Goal: Transaction & Acquisition: Purchase product/service

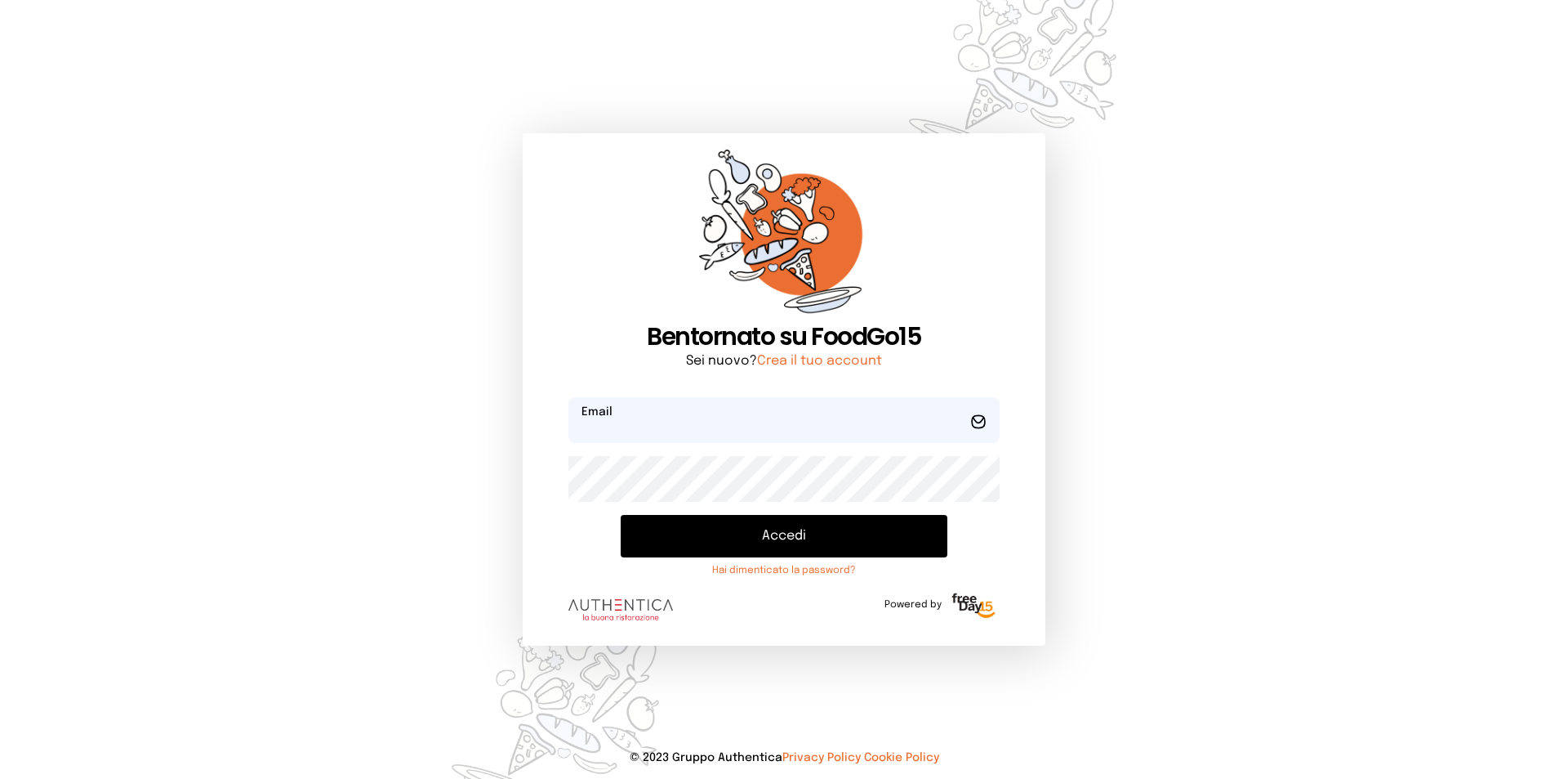
type input "**********"
click at [791, 528] on button "Accedi" at bounding box center [783, 536] width 326 height 43
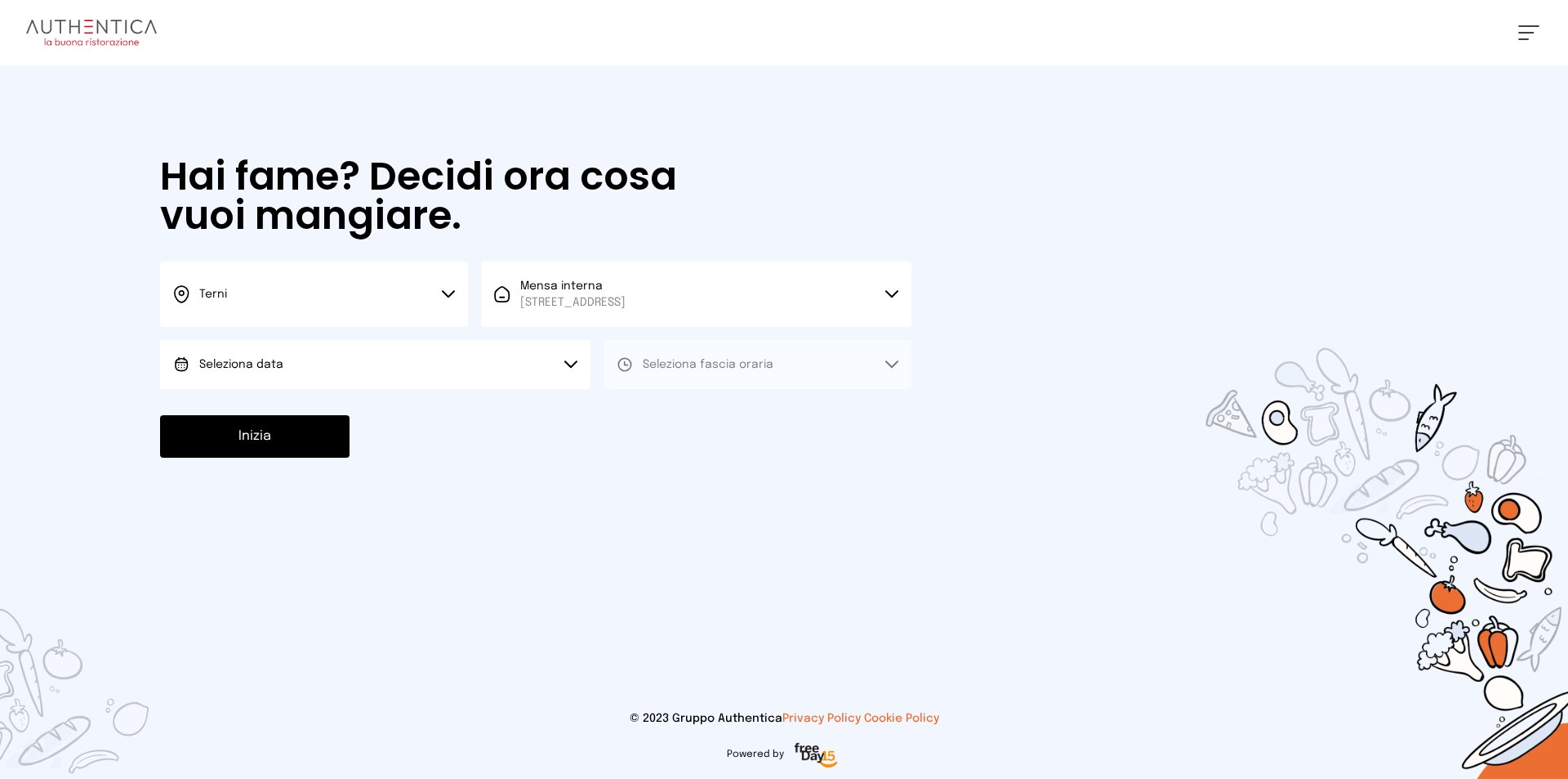
click at [396, 346] on button "Seleziona data" at bounding box center [375, 364] width 430 height 49
click at [465, 404] on li "[DATE], [DATE]" at bounding box center [375, 410] width 430 height 43
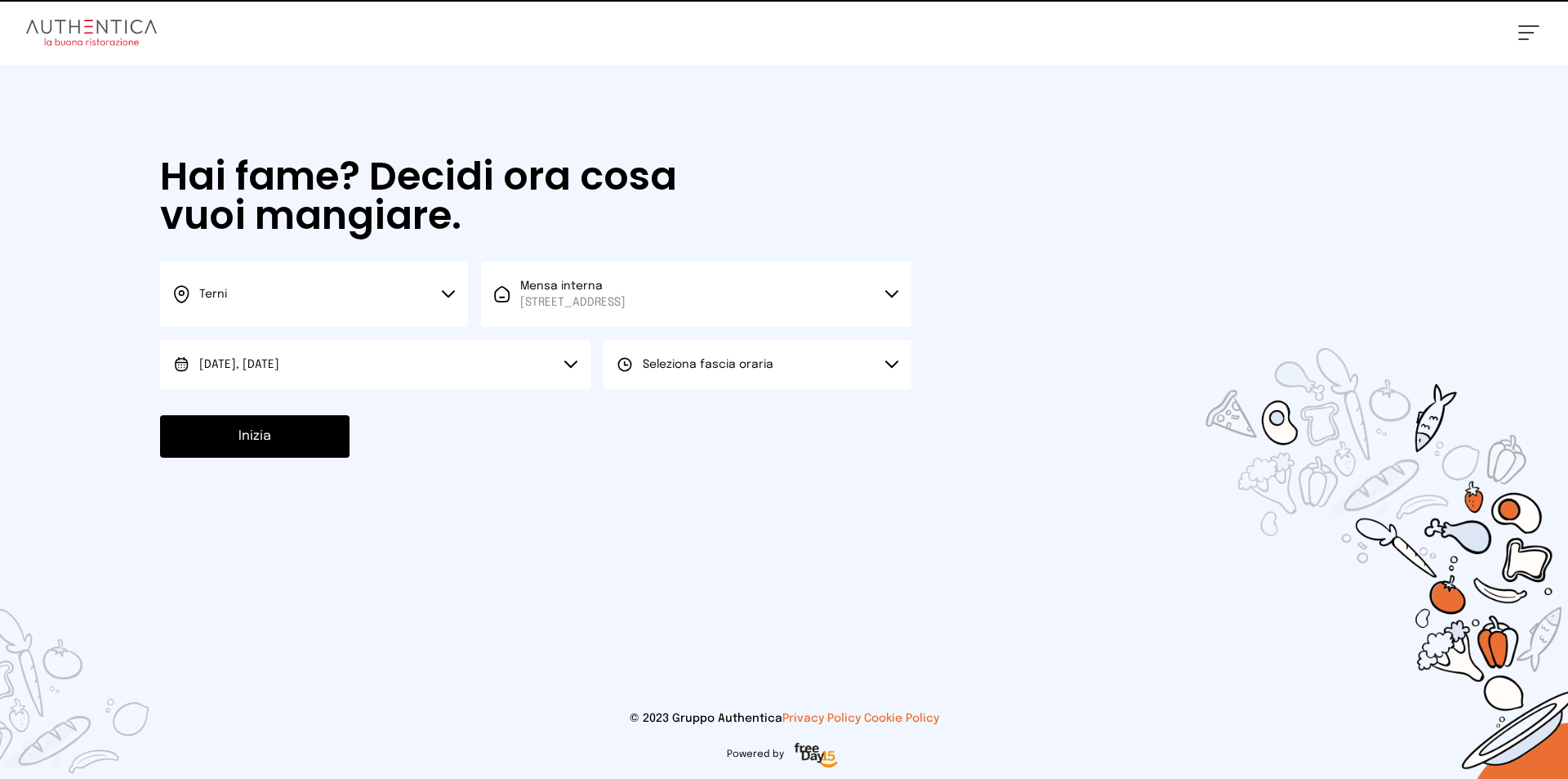
click at [743, 368] on span "Seleziona fascia oraria" at bounding box center [708, 364] width 130 height 11
click at [738, 410] on li "Pranzo" at bounding box center [758, 410] width 308 height 43
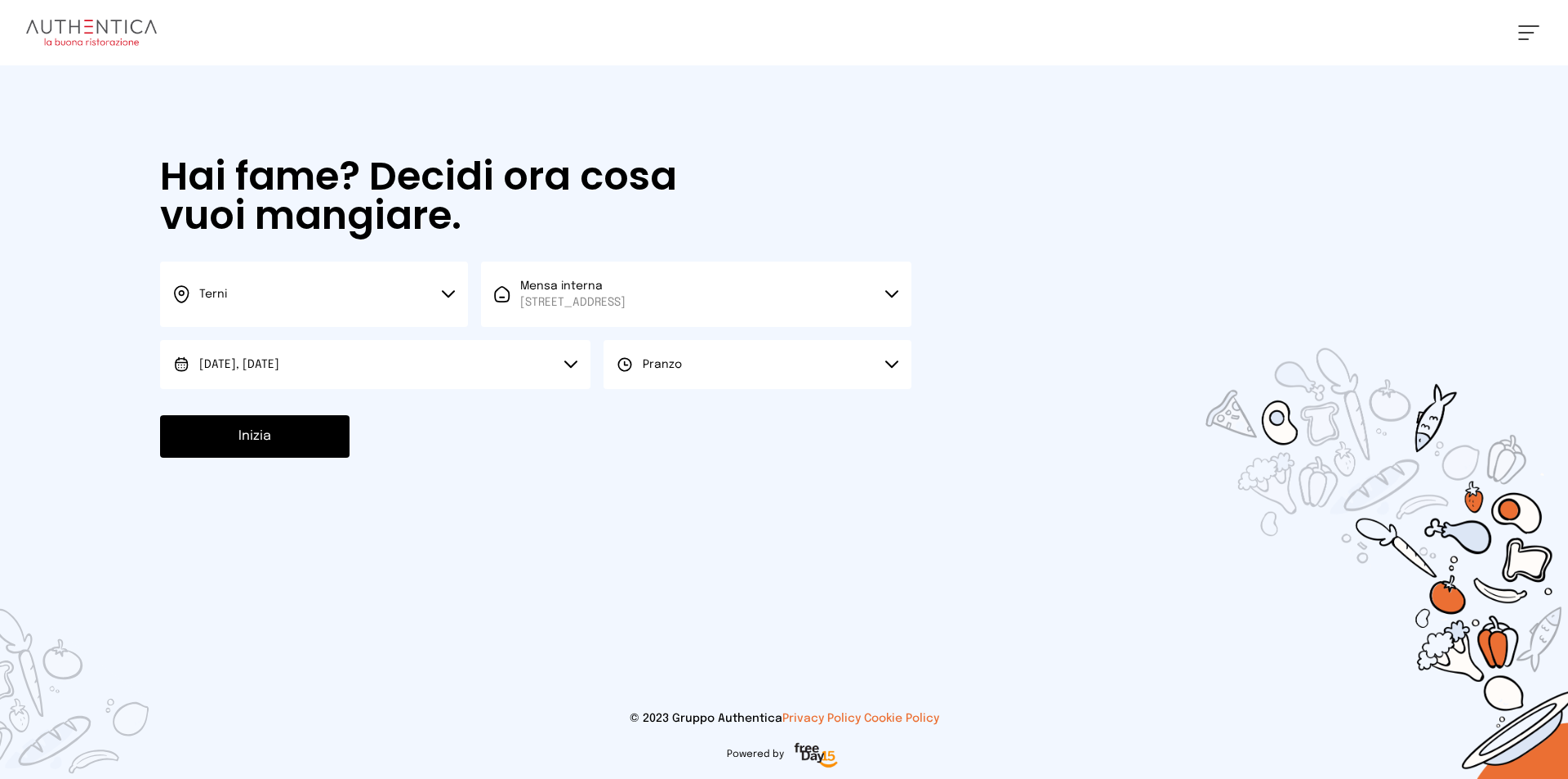
click at [234, 448] on button "Inizia" at bounding box center [255, 436] width 190 height 43
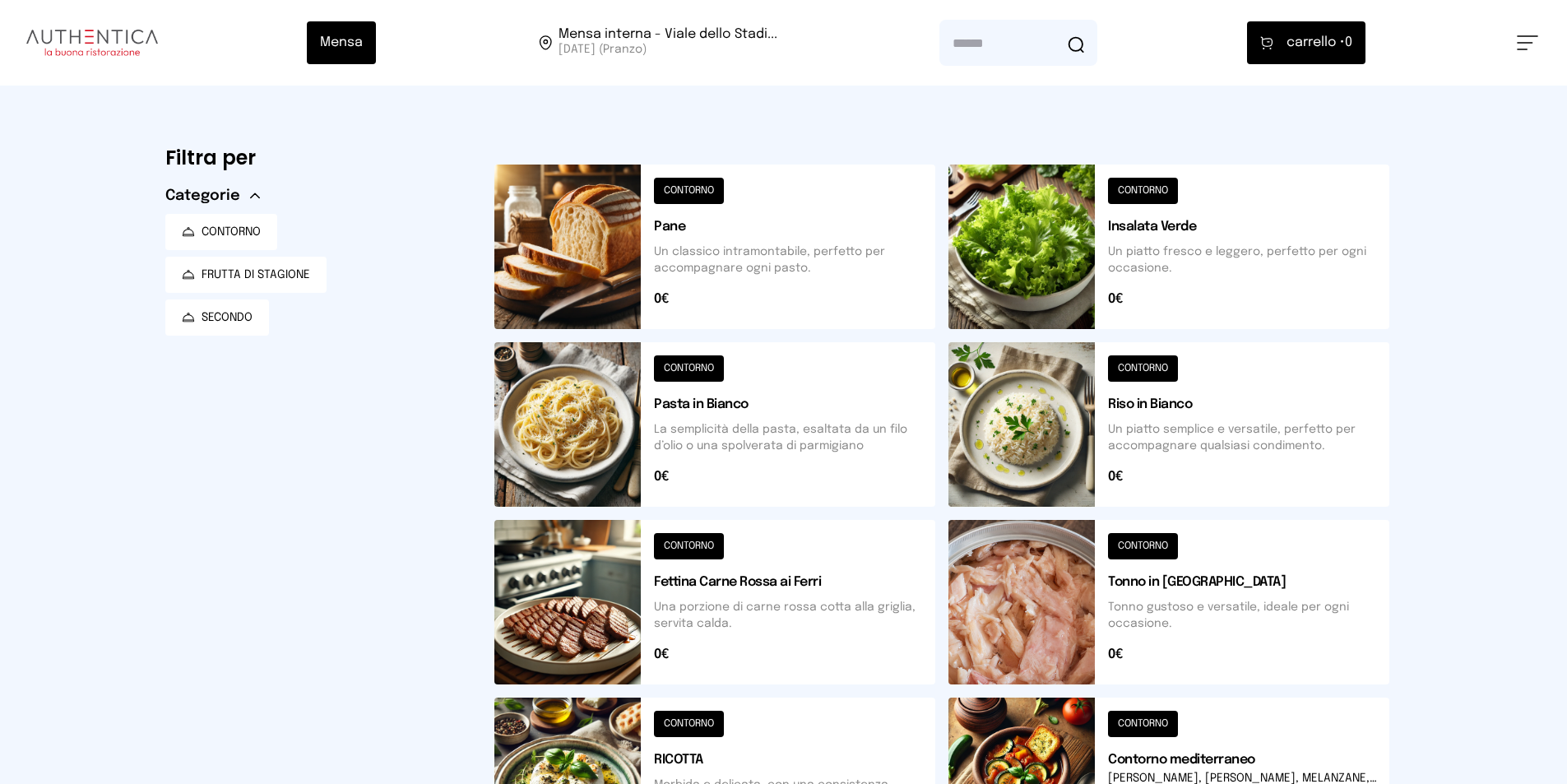
scroll to position [562, 0]
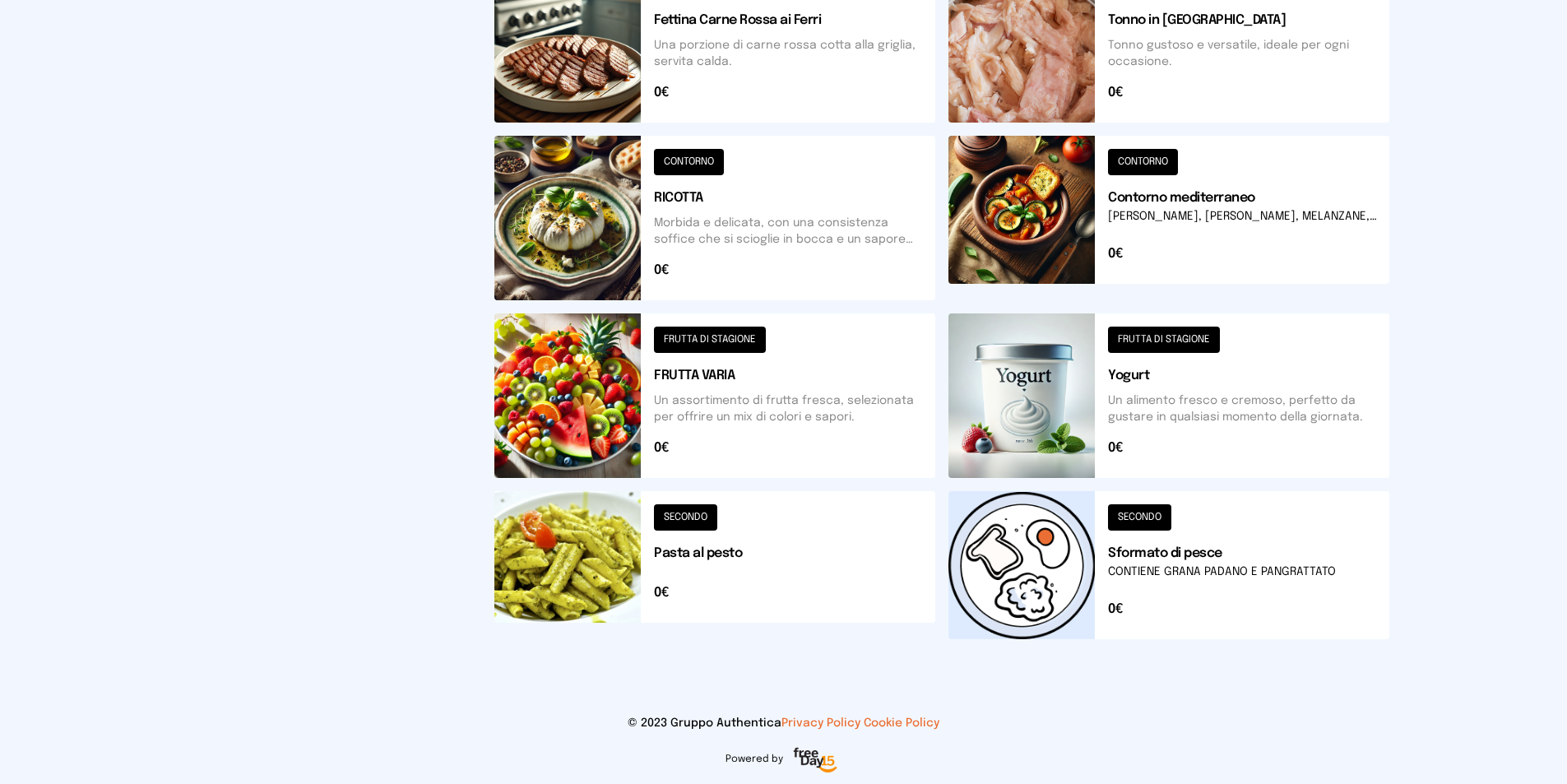
click at [1042, 254] on button at bounding box center [1169, 218] width 441 height 165
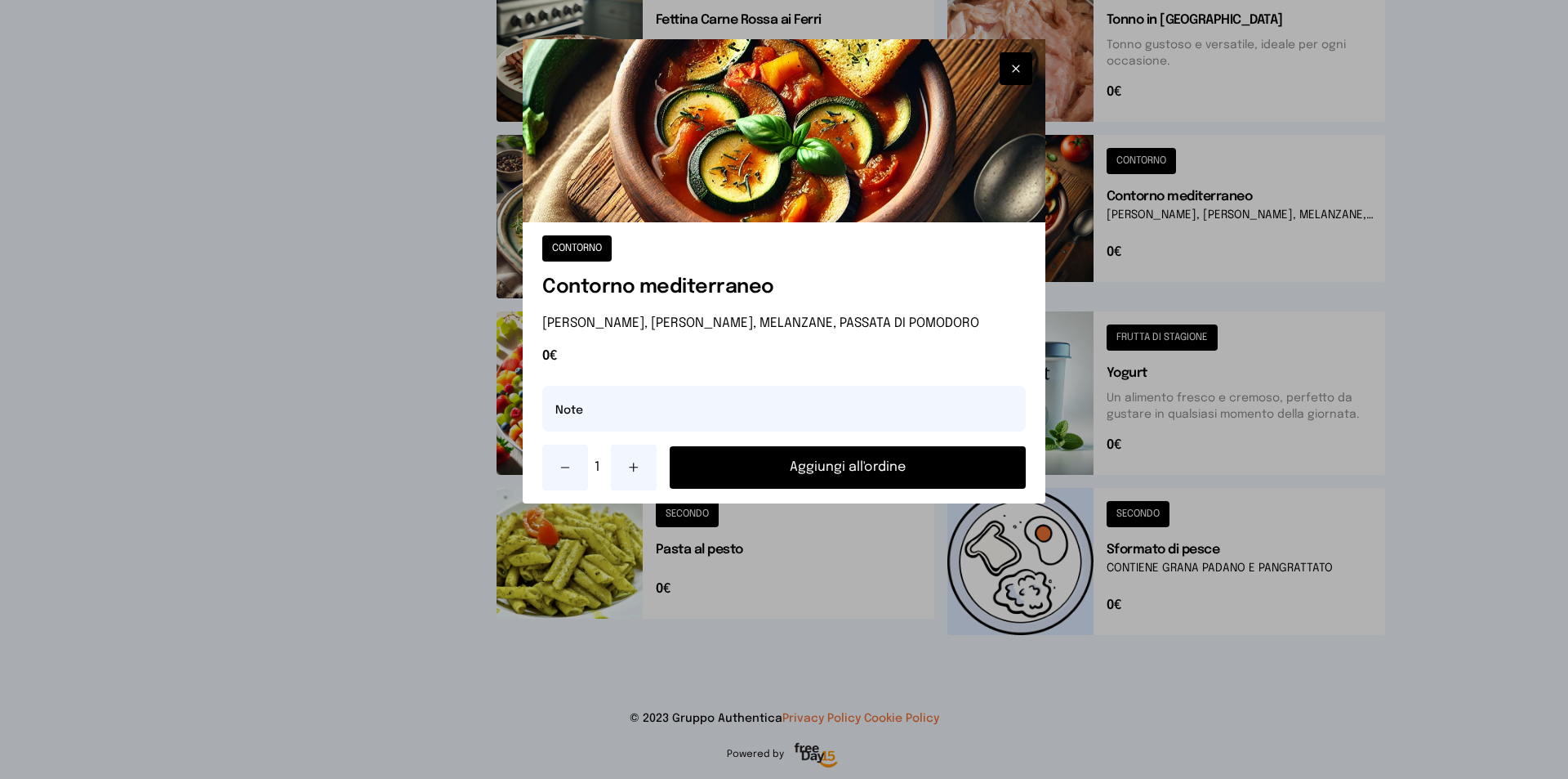
click at [1013, 64] on icon "button" at bounding box center [1016, 68] width 13 height 17
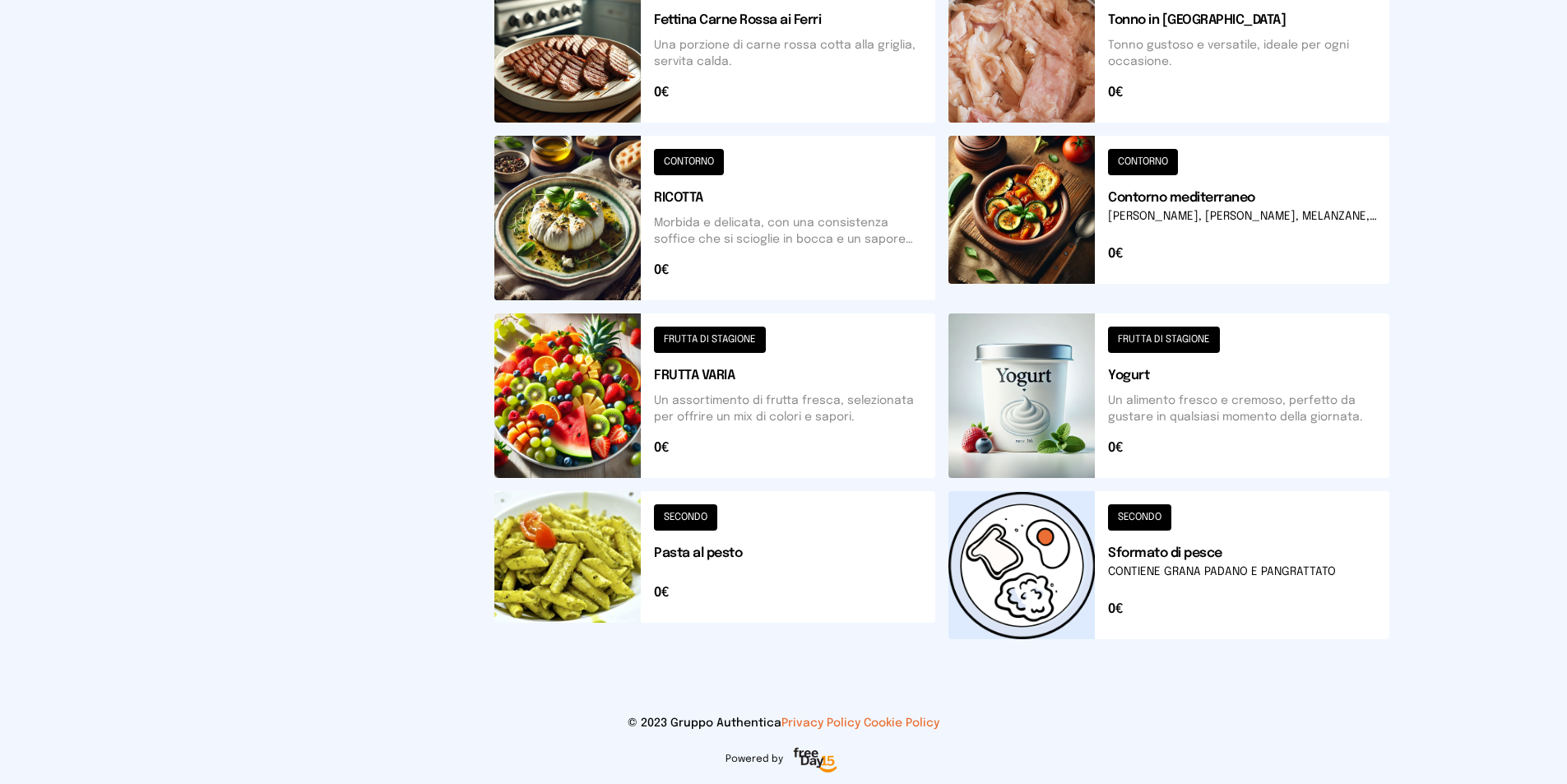
click at [1022, 238] on button at bounding box center [1169, 218] width 441 height 165
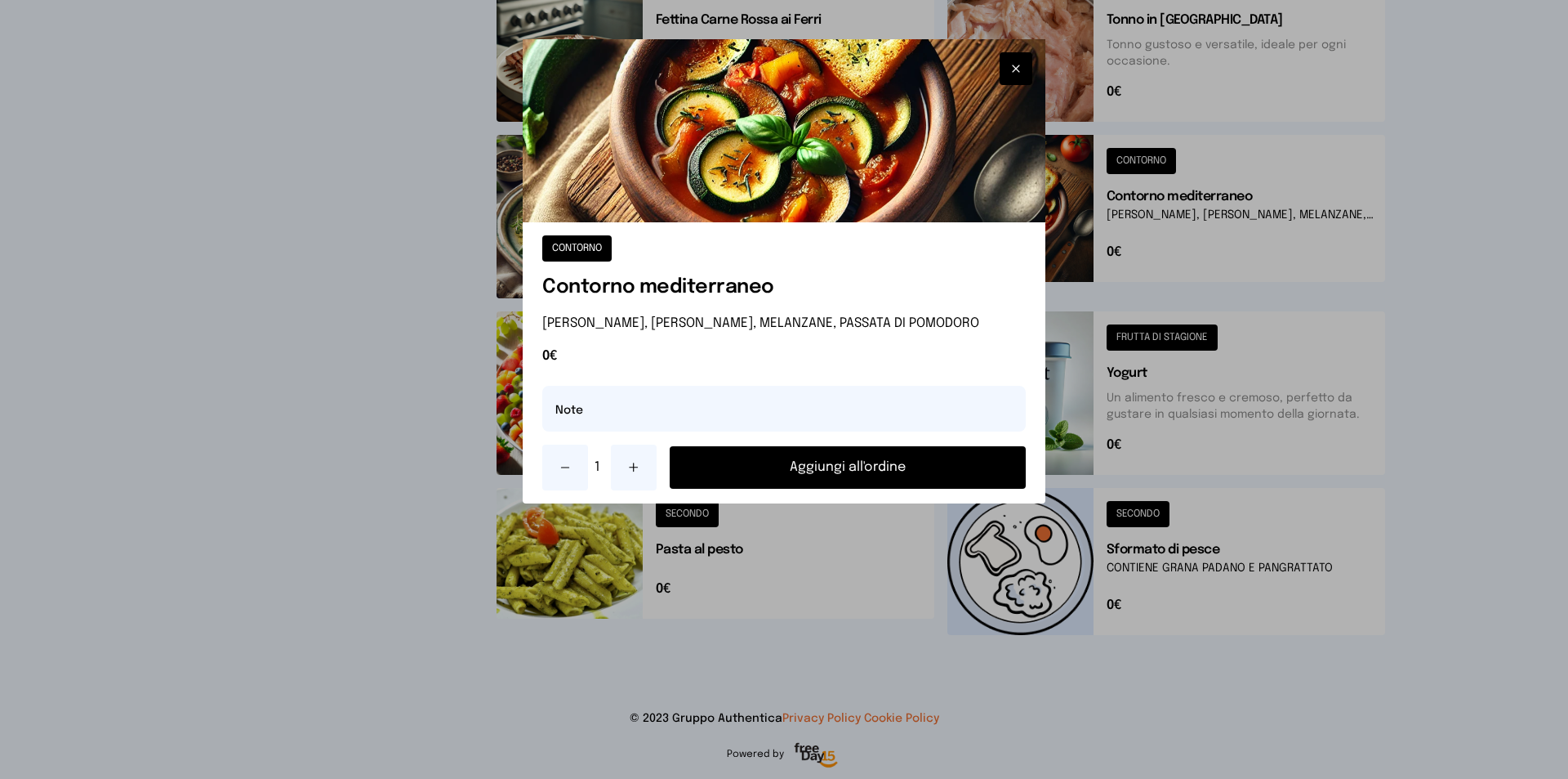
click at [811, 474] on button "Aggiungi all'ordine" at bounding box center [847, 467] width 356 height 43
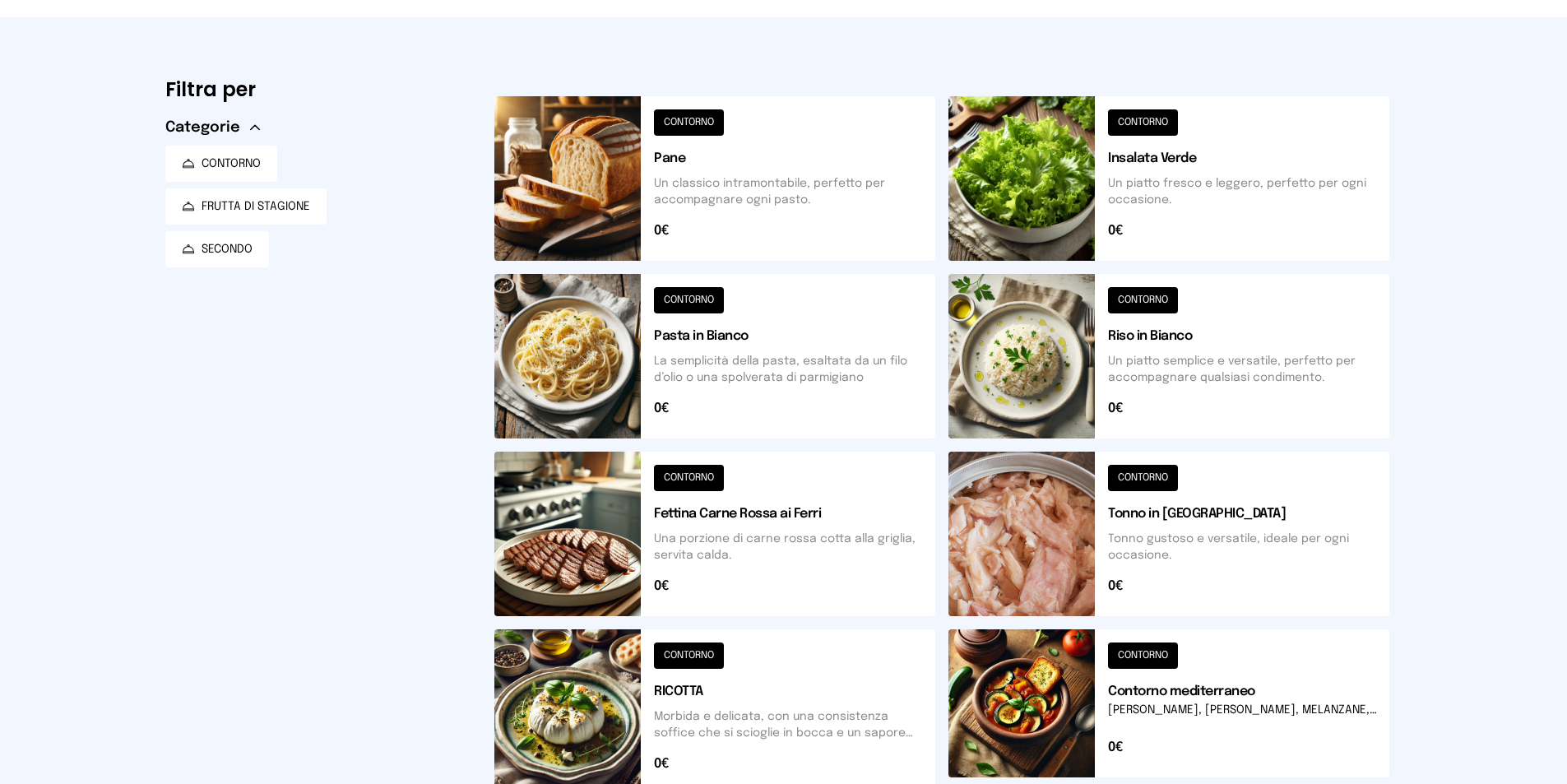
scroll to position [0, 0]
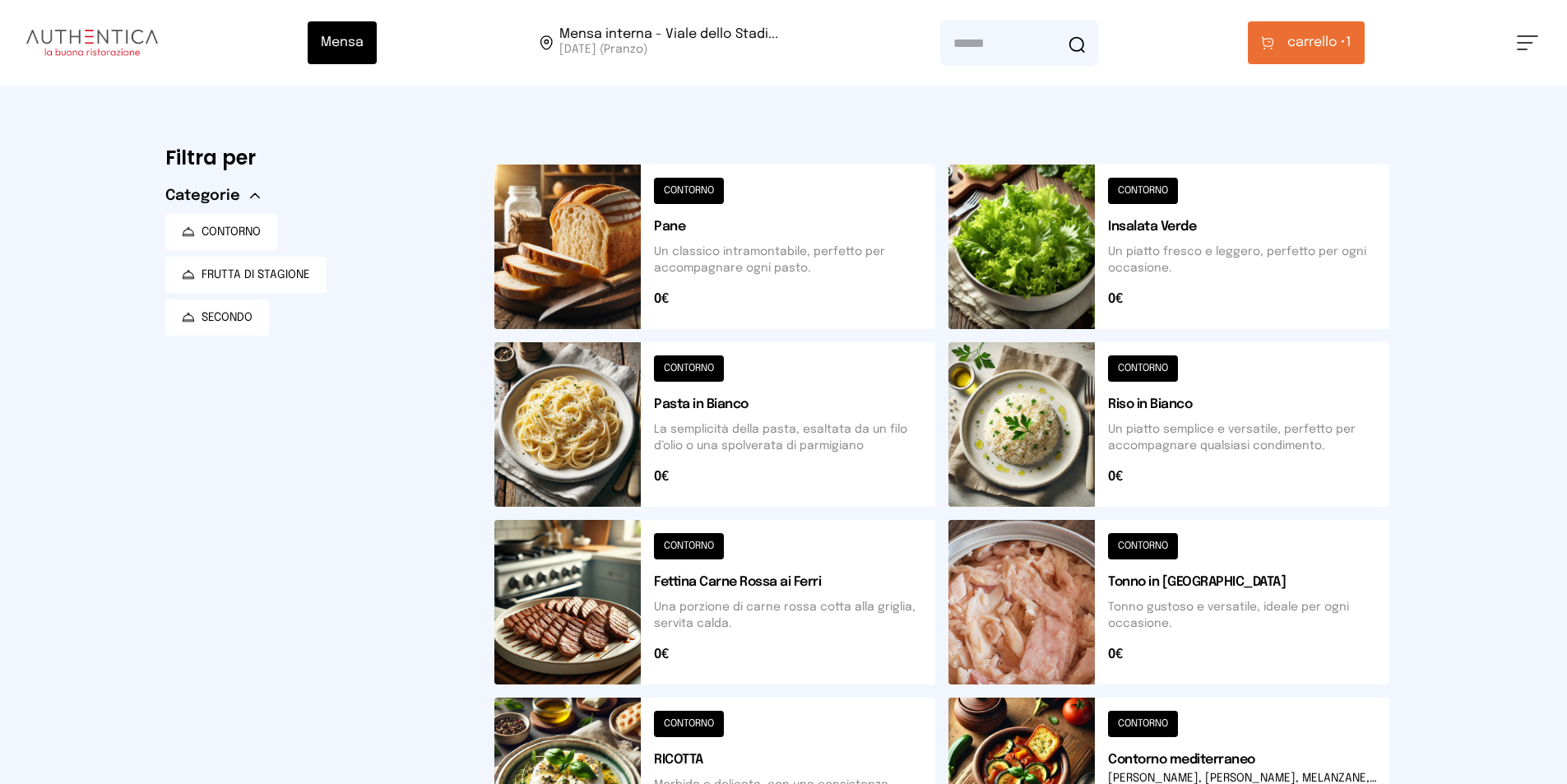
click at [766, 392] on button at bounding box center [715, 424] width 441 height 165
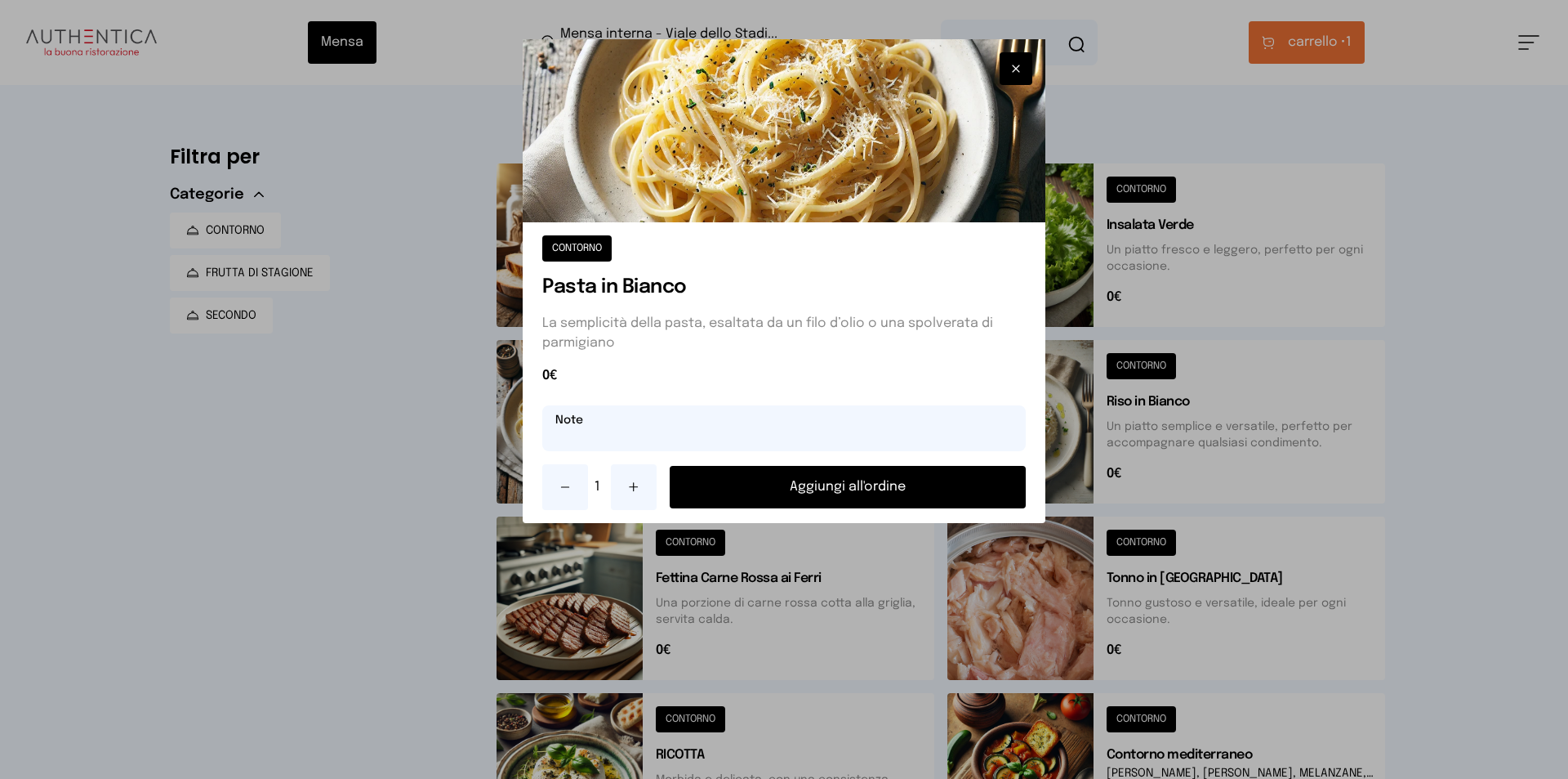
click at [707, 425] on input "text" at bounding box center [784, 428] width 484 height 46
type input "**********"
click at [695, 475] on button "Aggiungi all'ordine" at bounding box center [847, 487] width 356 height 43
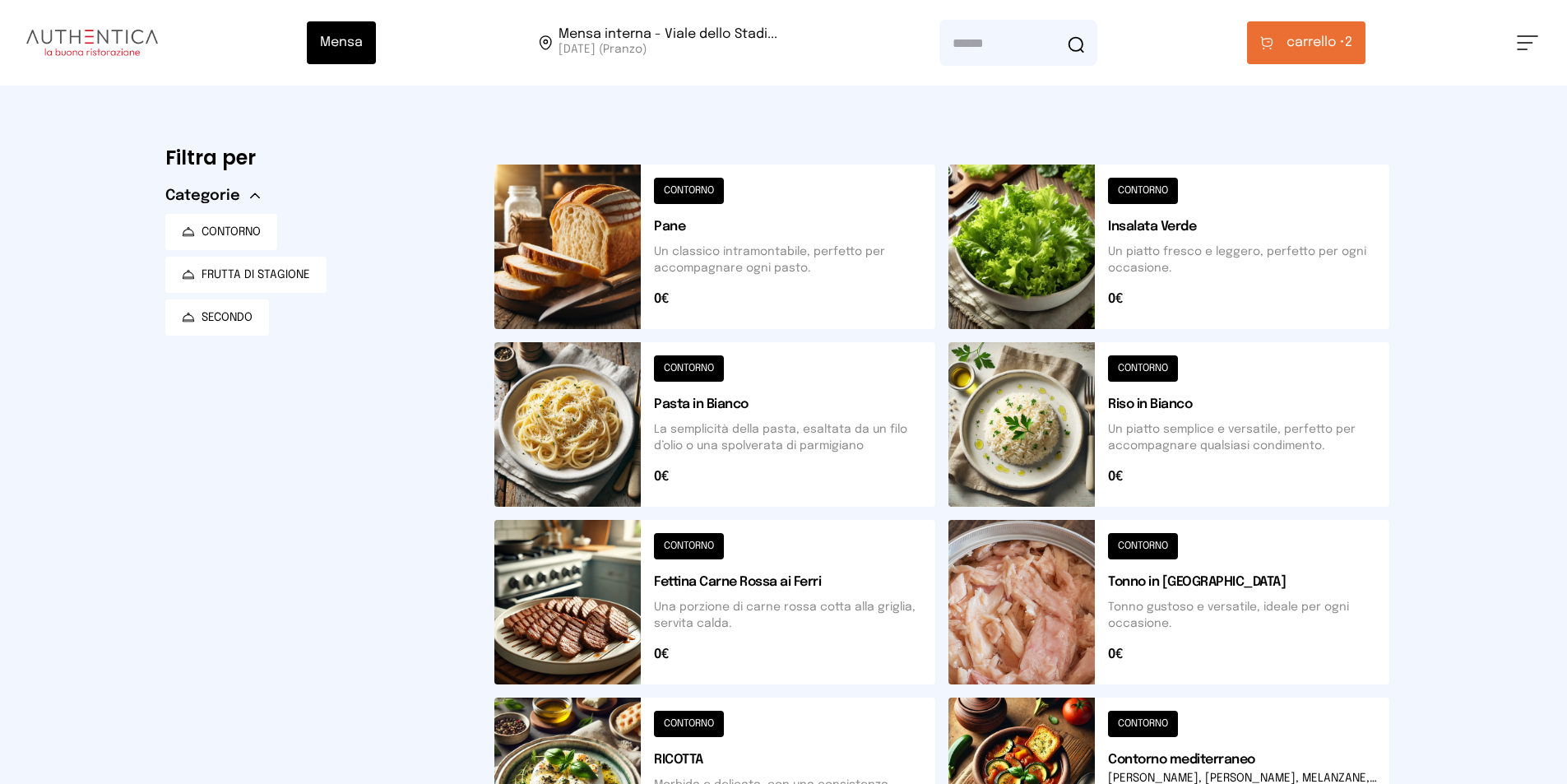
click at [1304, 53] on button "carrello • 2" at bounding box center [1306, 42] width 118 height 43
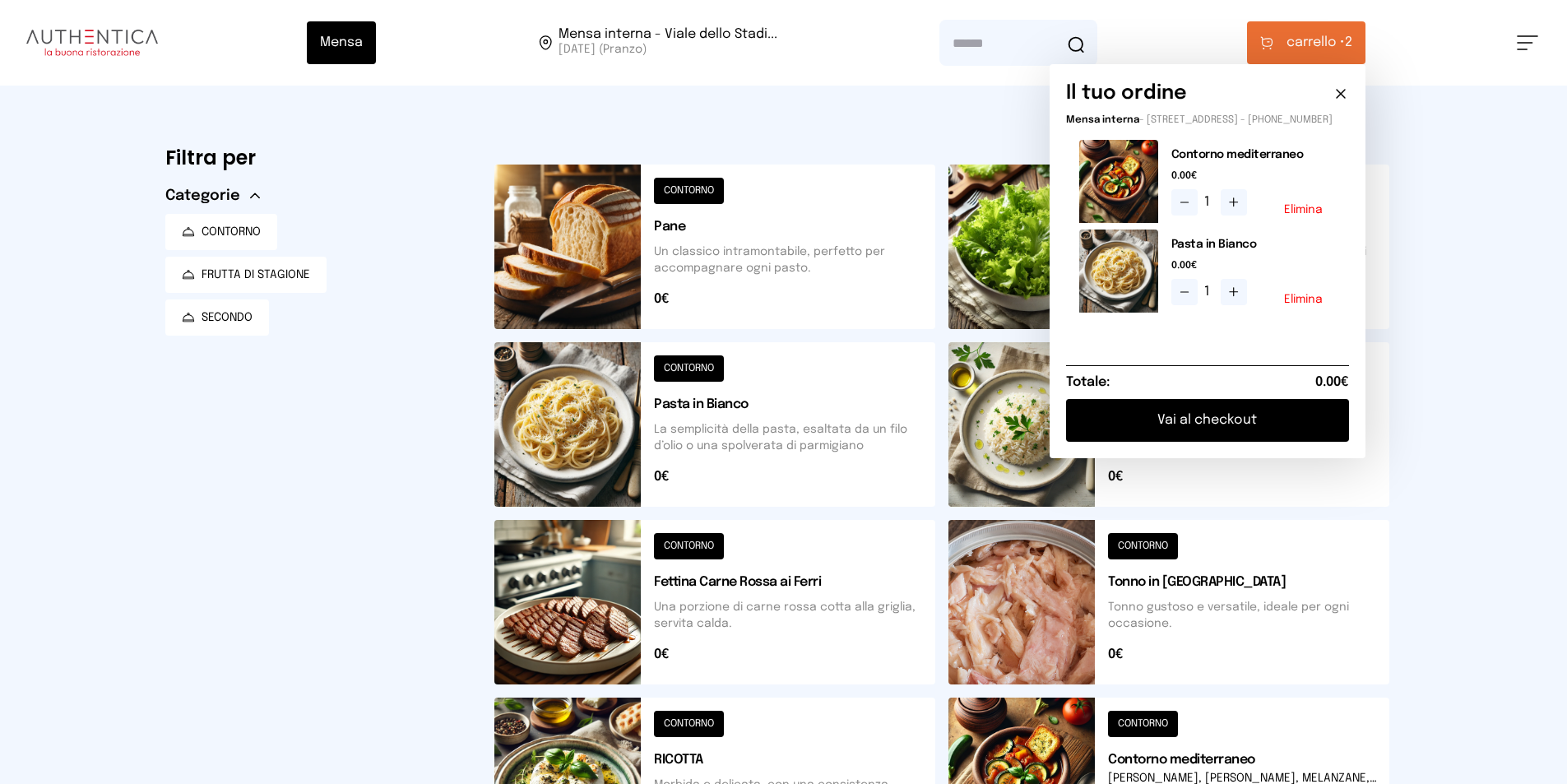
click at [1229, 435] on button "Vai al checkout" at bounding box center [1207, 420] width 283 height 43
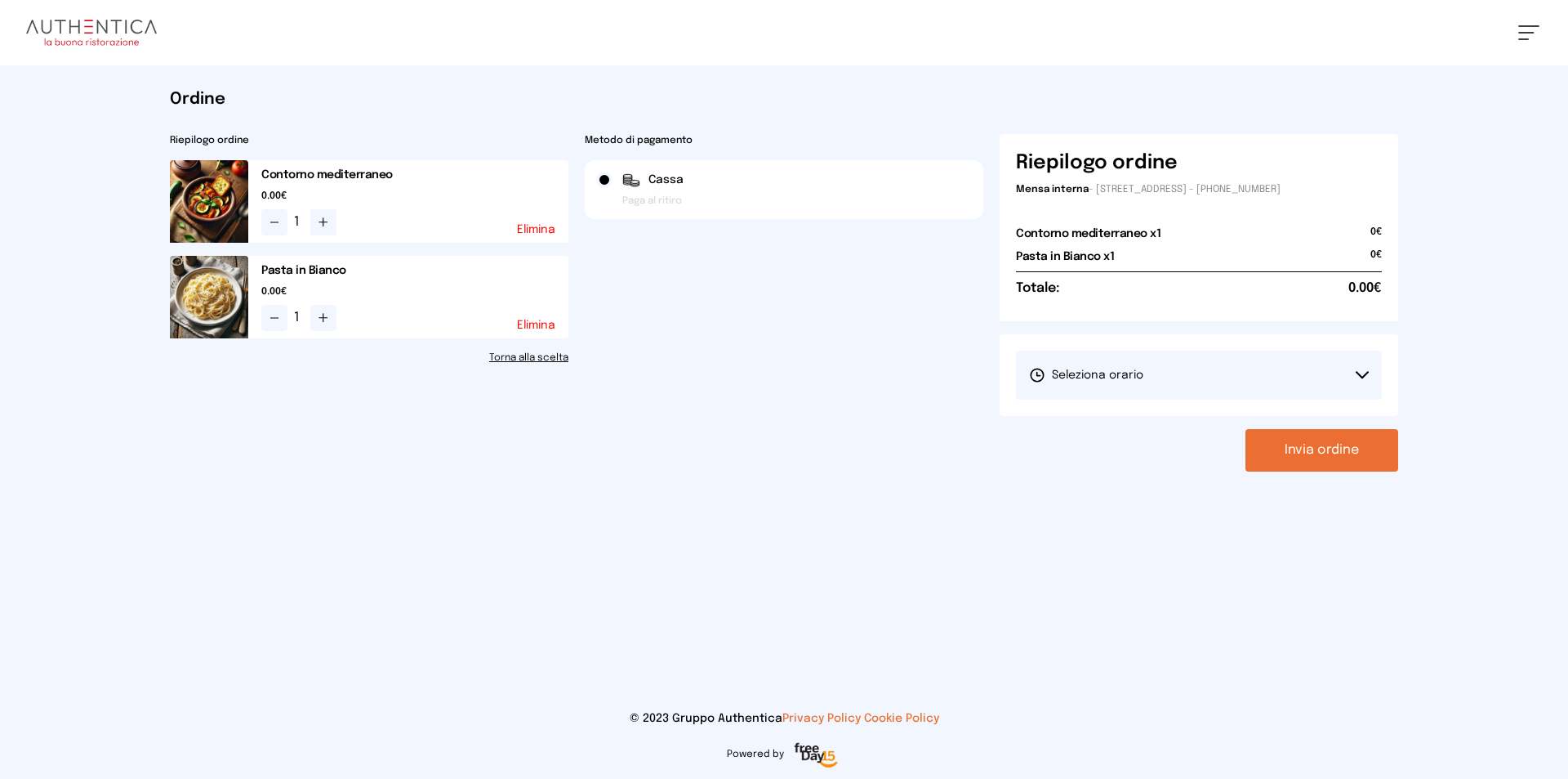
click at [1170, 394] on button "Seleziona orario" at bounding box center [1199, 375] width 366 height 49
click at [1190, 421] on li "1° Turno (13:00 - 15:00)" at bounding box center [1199, 420] width 366 height 43
click at [1348, 465] on button "Invia ordine" at bounding box center [1322, 450] width 153 height 43
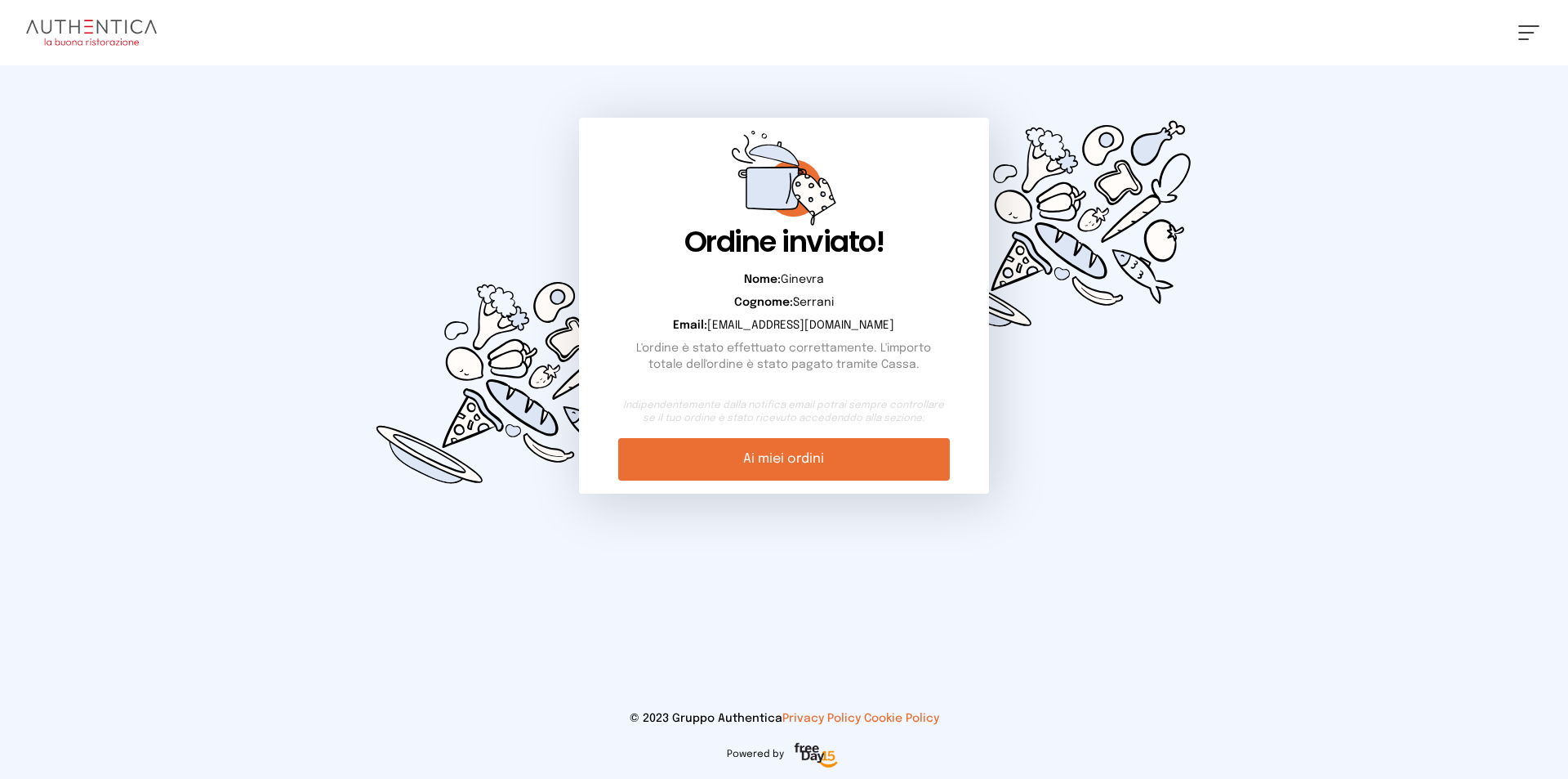
click at [125, 49] on div "[PERSON_NAME] Impostazioni Wallet Home I miei ordini Nuova ricerca Elenco aller…" at bounding box center [784, 32] width 1568 height 66
click at [119, 19] on img at bounding box center [91, 32] width 130 height 26
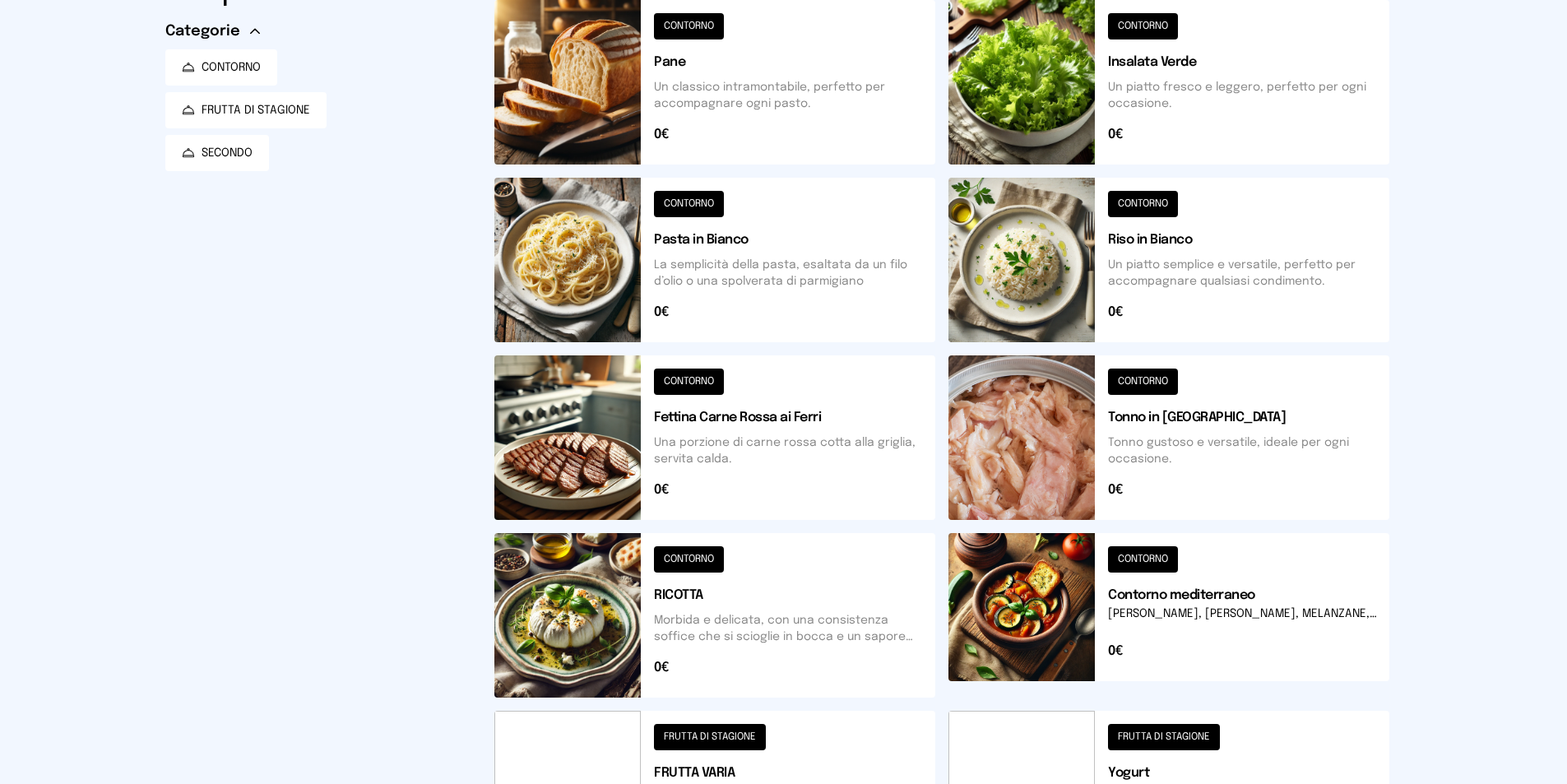
scroll to position [562, 0]
